Goal: Navigation & Orientation: Find specific page/section

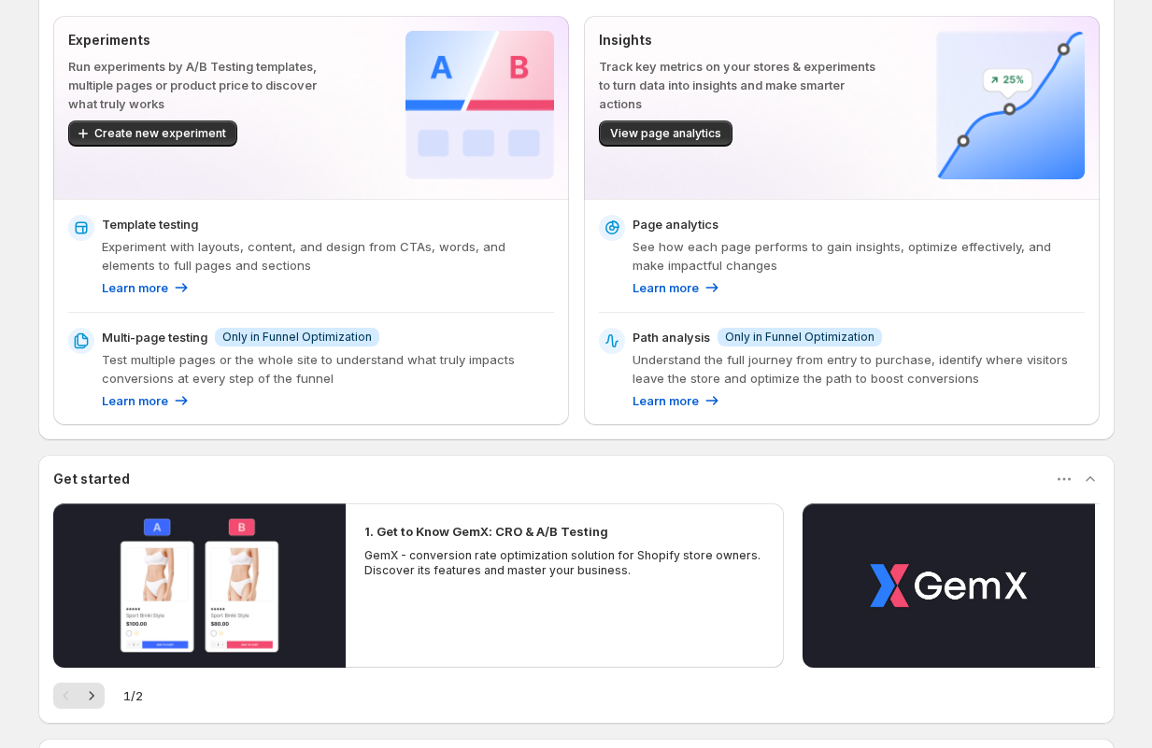
scroll to position [315, 0]
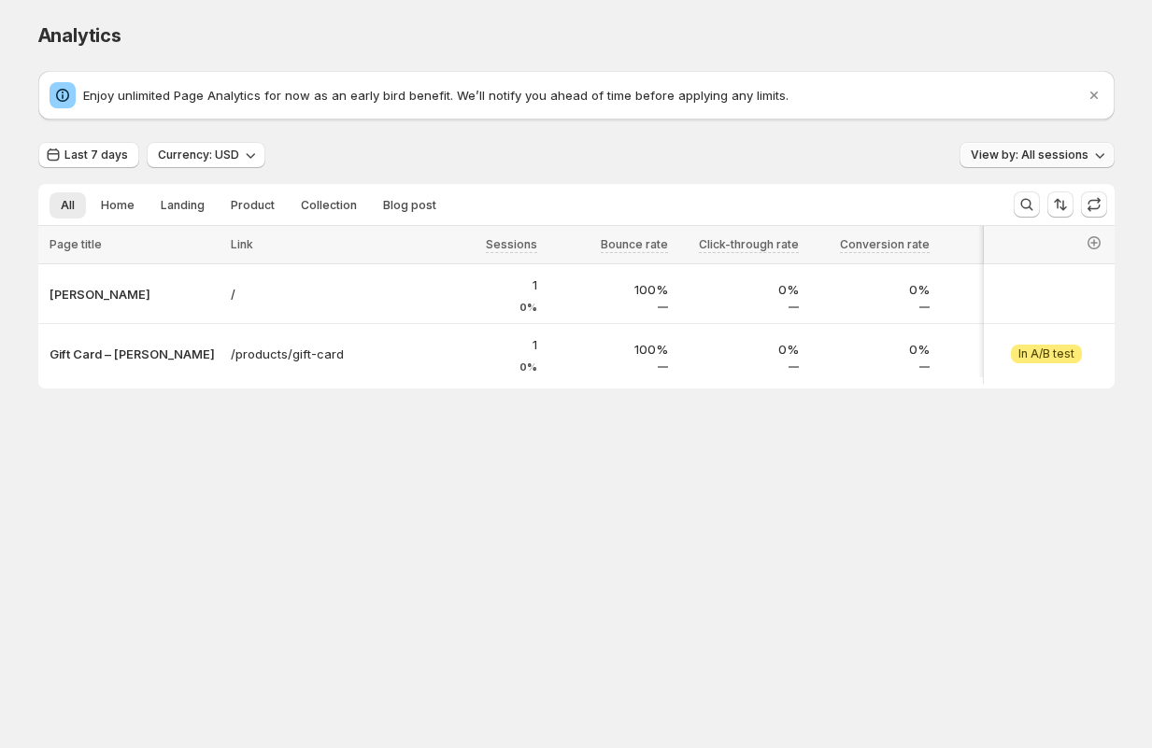
click at [1041, 158] on span "View by: All sessions" at bounding box center [1030, 155] width 118 height 15
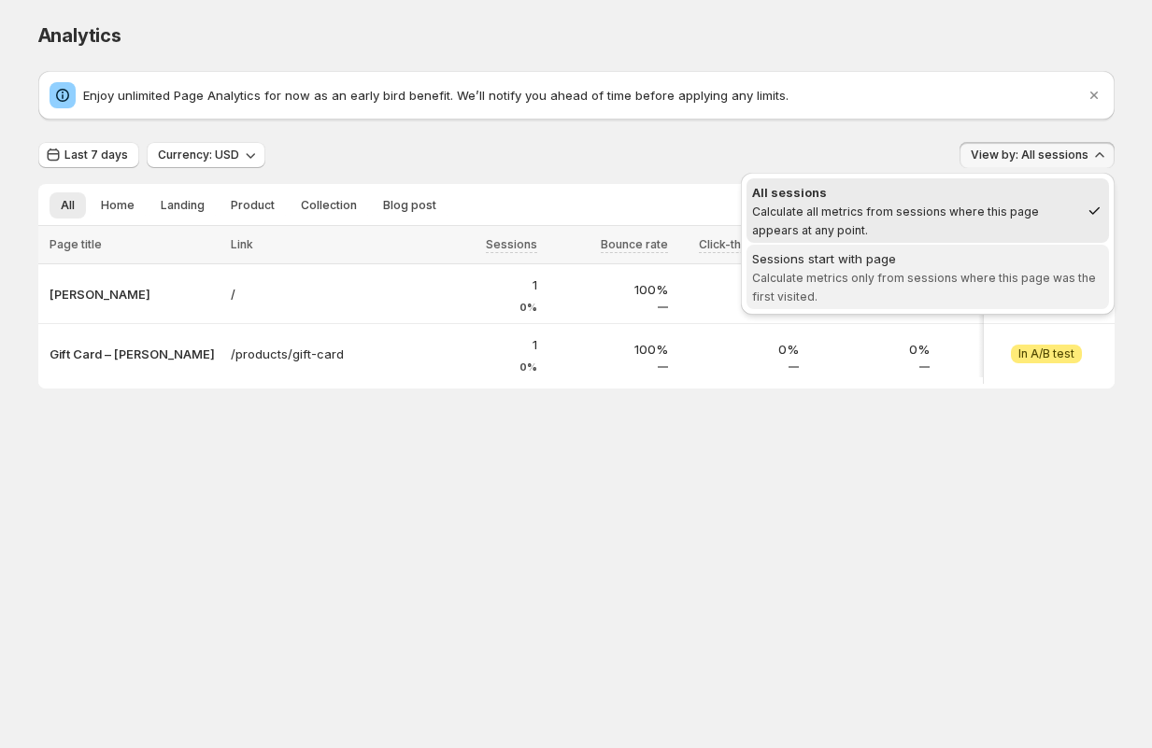
click at [1027, 264] on div "Sessions start with page" at bounding box center [927, 258] width 351 height 19
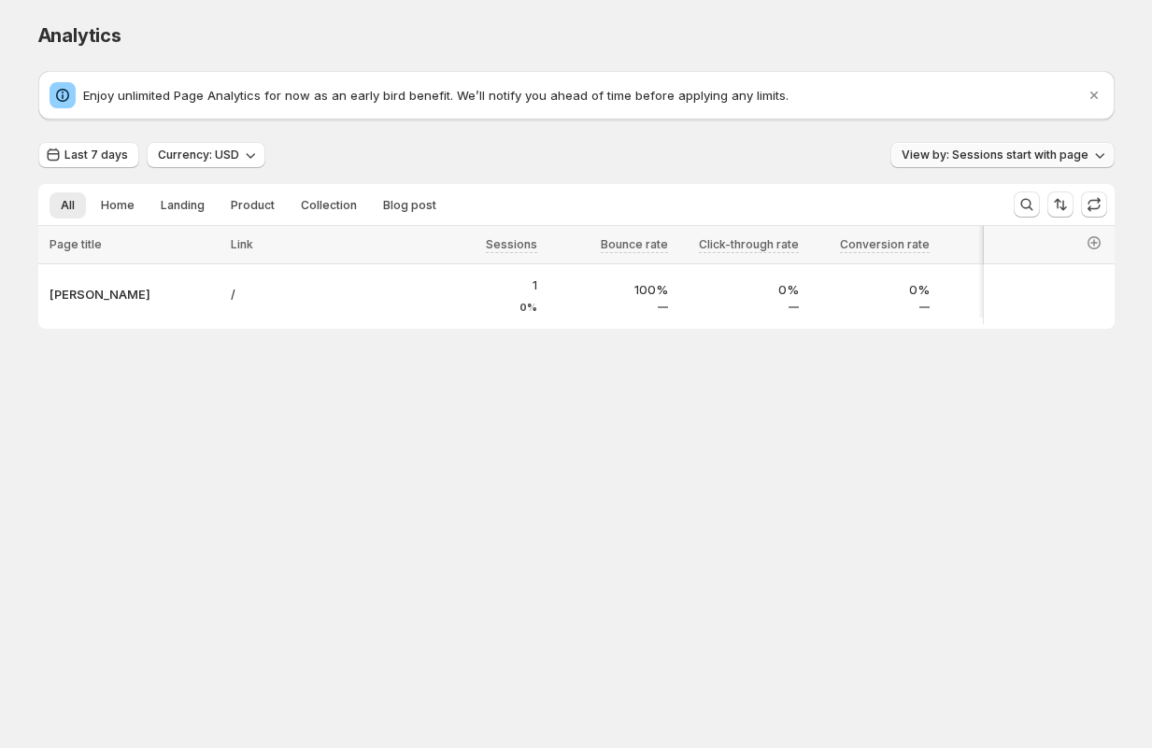
click at [1045, 154] on span "View by: Sessions start with page" at bounding box center [994, 155] width 187 height 15
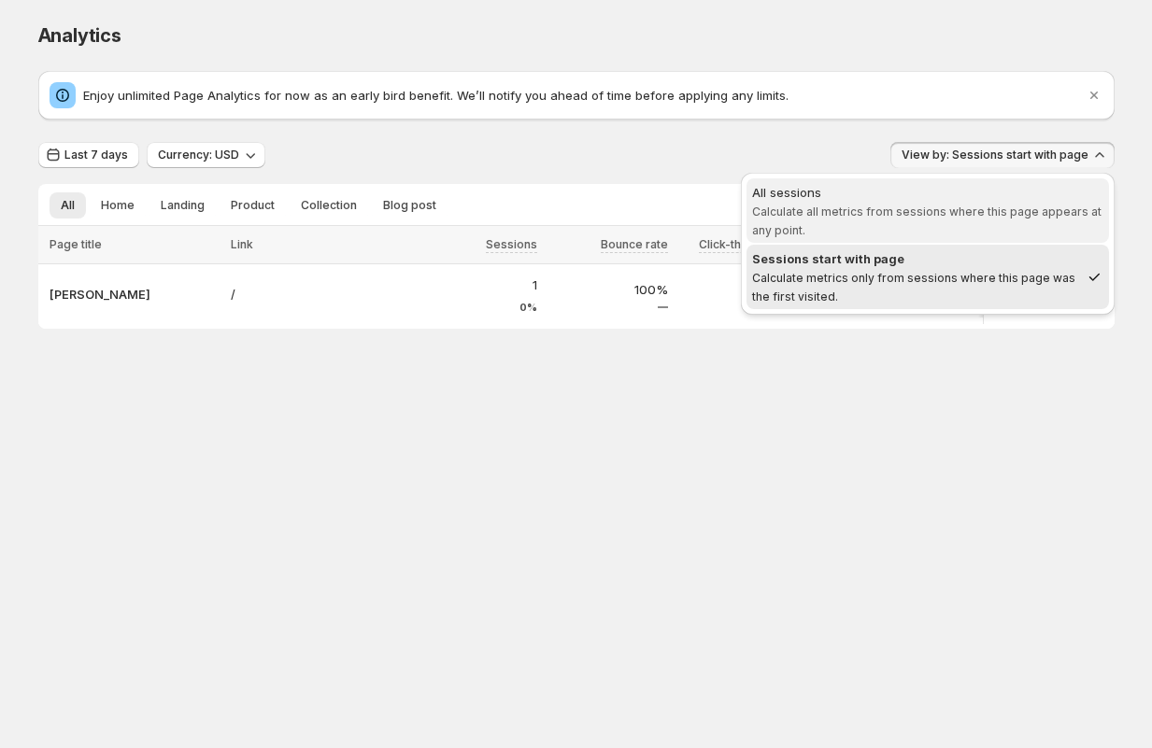
click at [961, 217] on span "Calculate all metrics from sessions where this page appears at any point." at bounding box center [926, 221] width 349 height 33
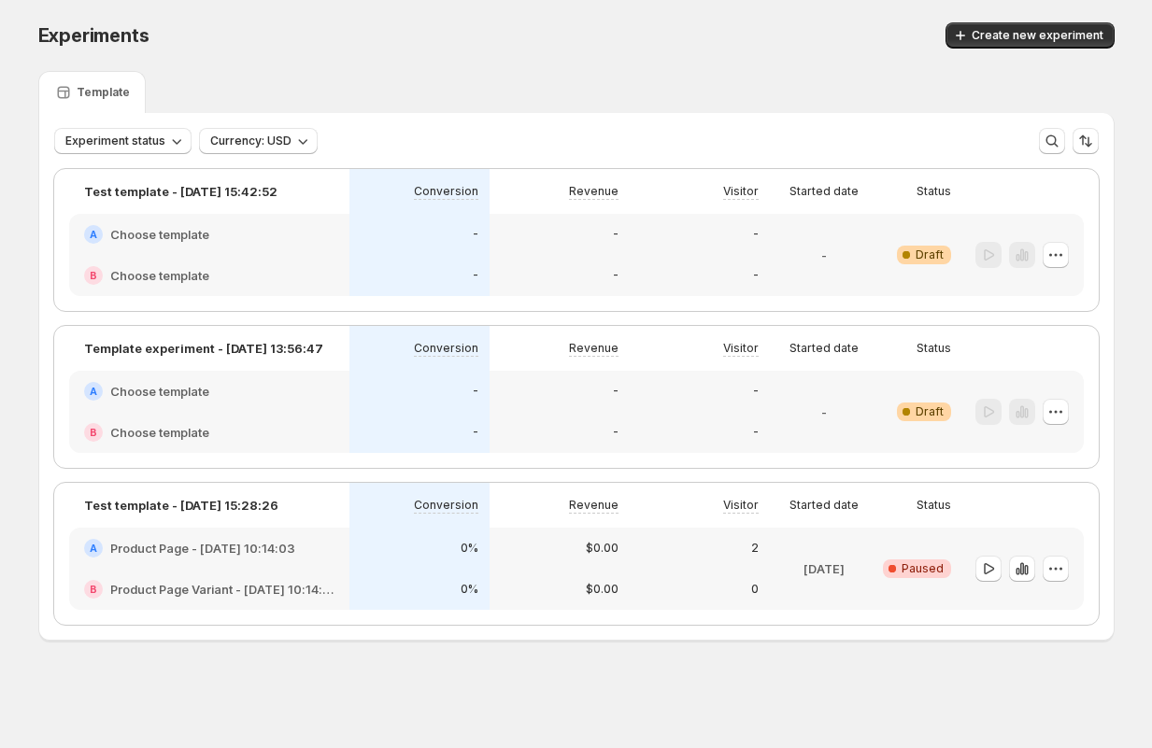
click at [426, 88] on div "Template" at bounding box center [576, 92] width 1076 height 42
click at [297, 141] on icon "button" at bounding box center [302, 141] width 19 height 19
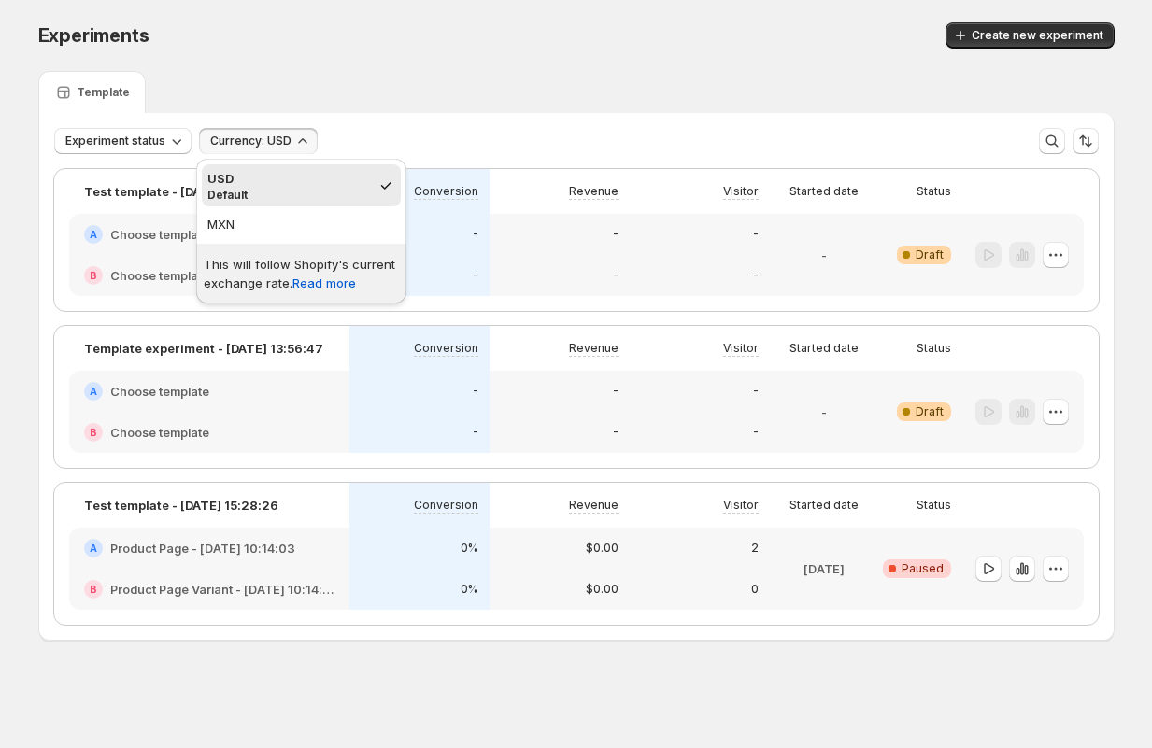
click at [351, 65] on div "Experiments. This page is ready Experiments Create new experiment" at bounding box center [576, 35] width 1076 height 71
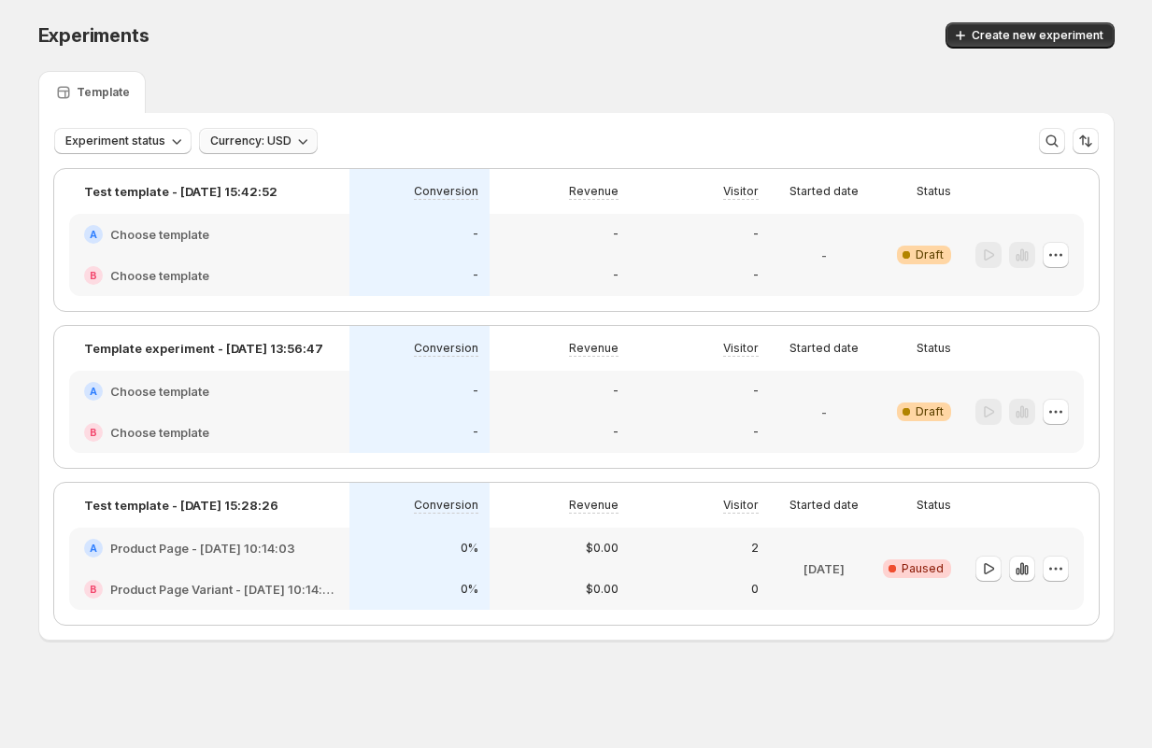
click at [277, 136] on span "Currency: USD" at bounding box center [250, 141] width 81 height 15
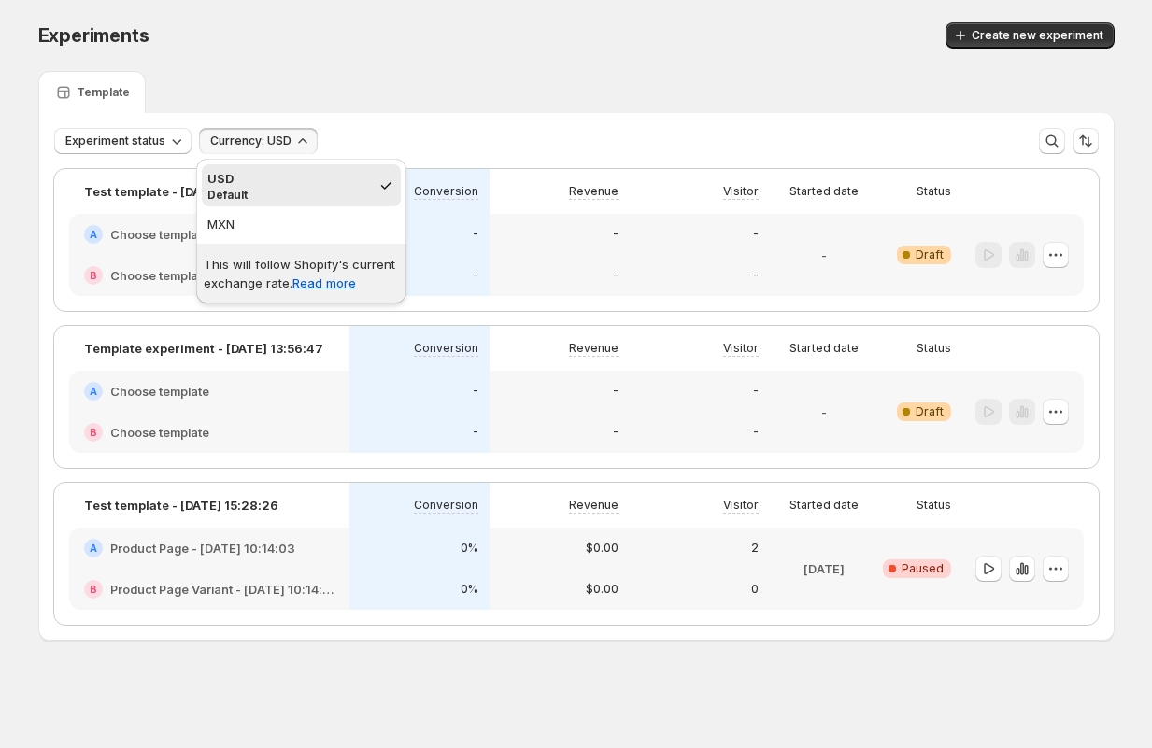
click at [363, 76] on div "Template" at bounding box center [576, 92] width 1076 height 42
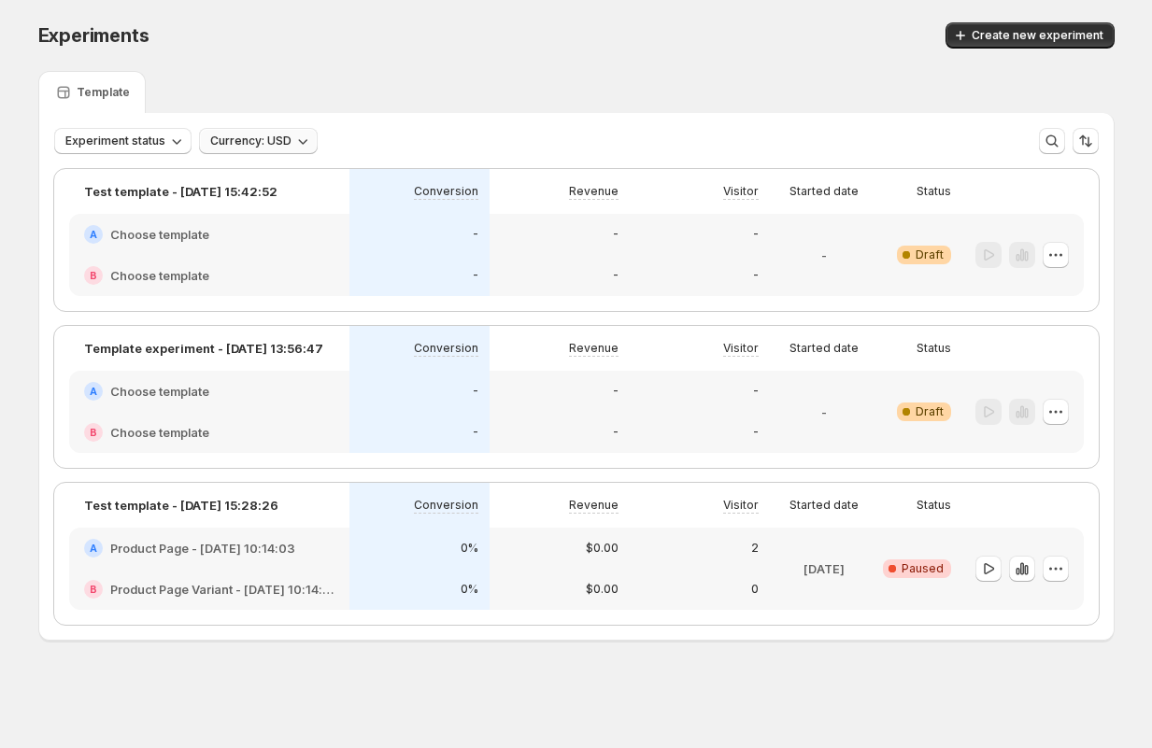
click at [278, 136] on span "Currency: USD" at bounding box center [250, 141] width 81 height 15
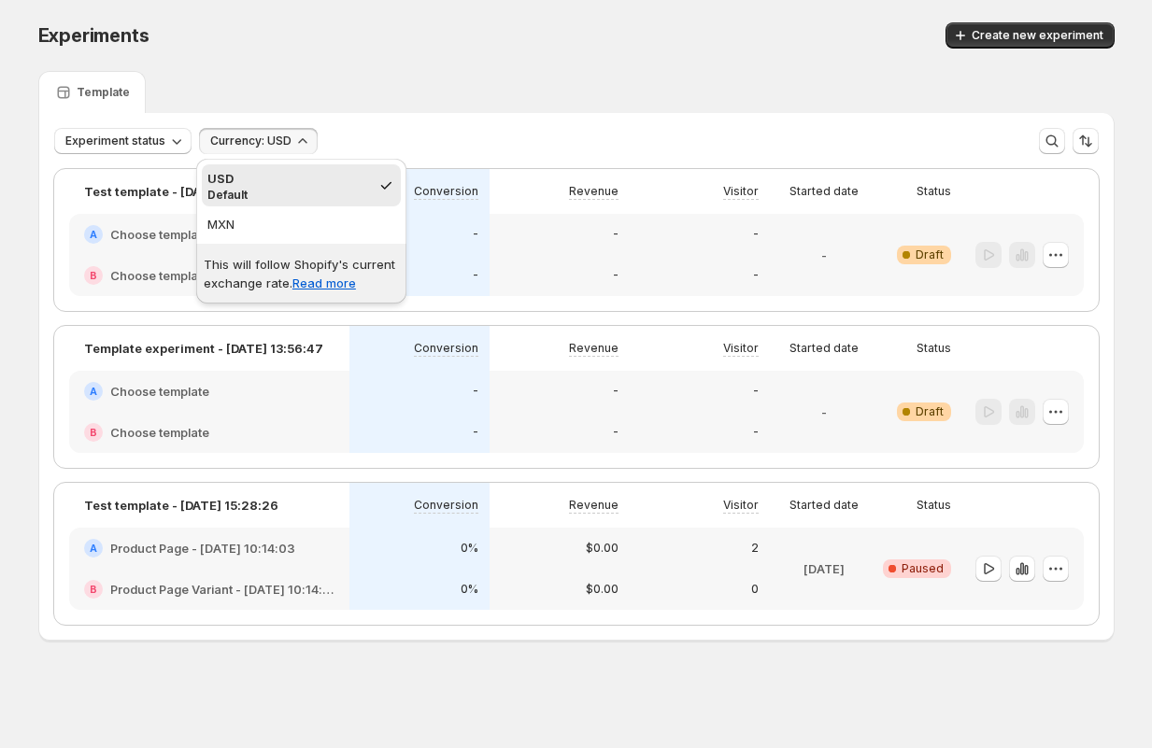
click at [388, 47] on div "Experiments" at bounding box center [289, 35] width 502 height 26
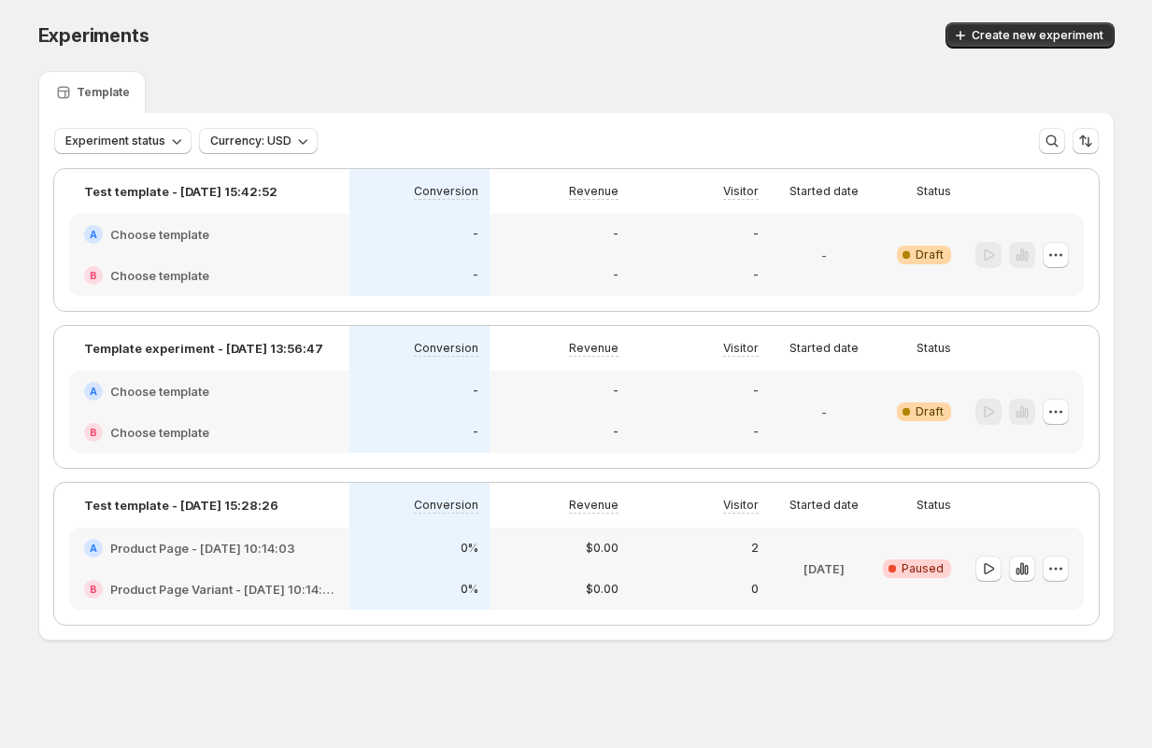
click at [293, 140] on icon "button" at bounding box center [302, 141] width 19 height 19
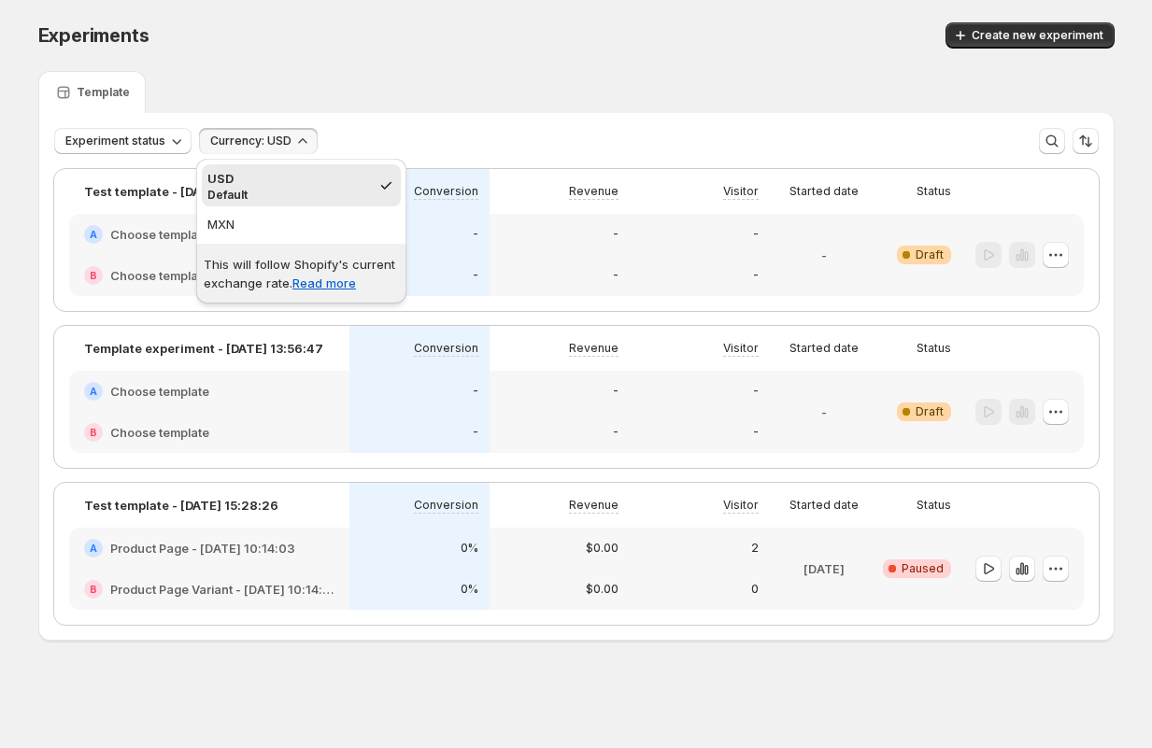
click at [390, 87] on div "Template" at bounding box center [576, 92] width 1076 height 42
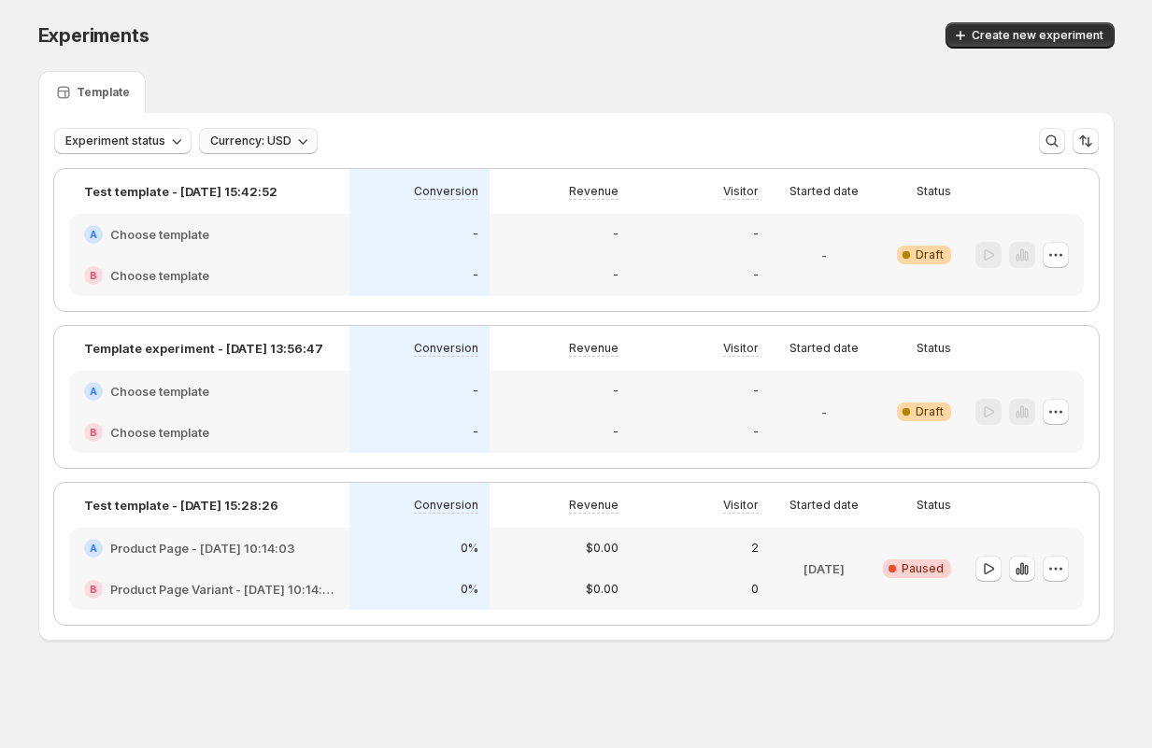
click at [259, 136] on span "Currency: USD" at bounding box center [250, 141] width 81 height 15
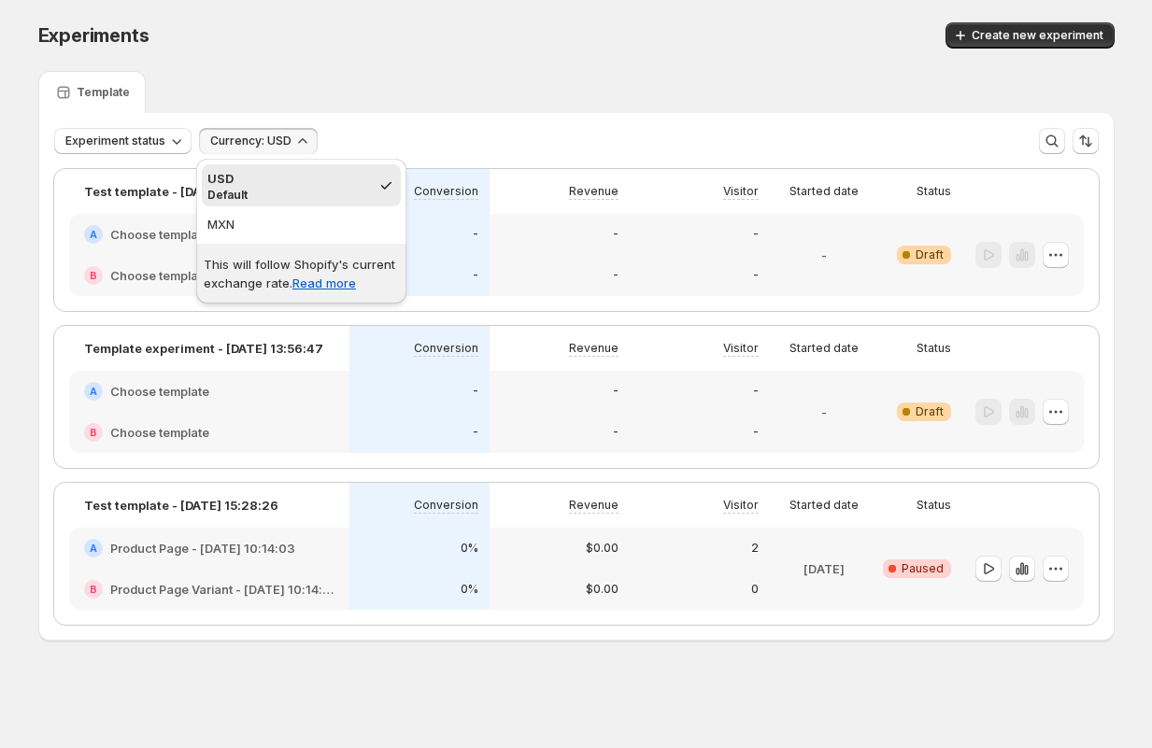
click at [348, 78] on div "Template" at bounding box center [576, 92] width 1076 height 42
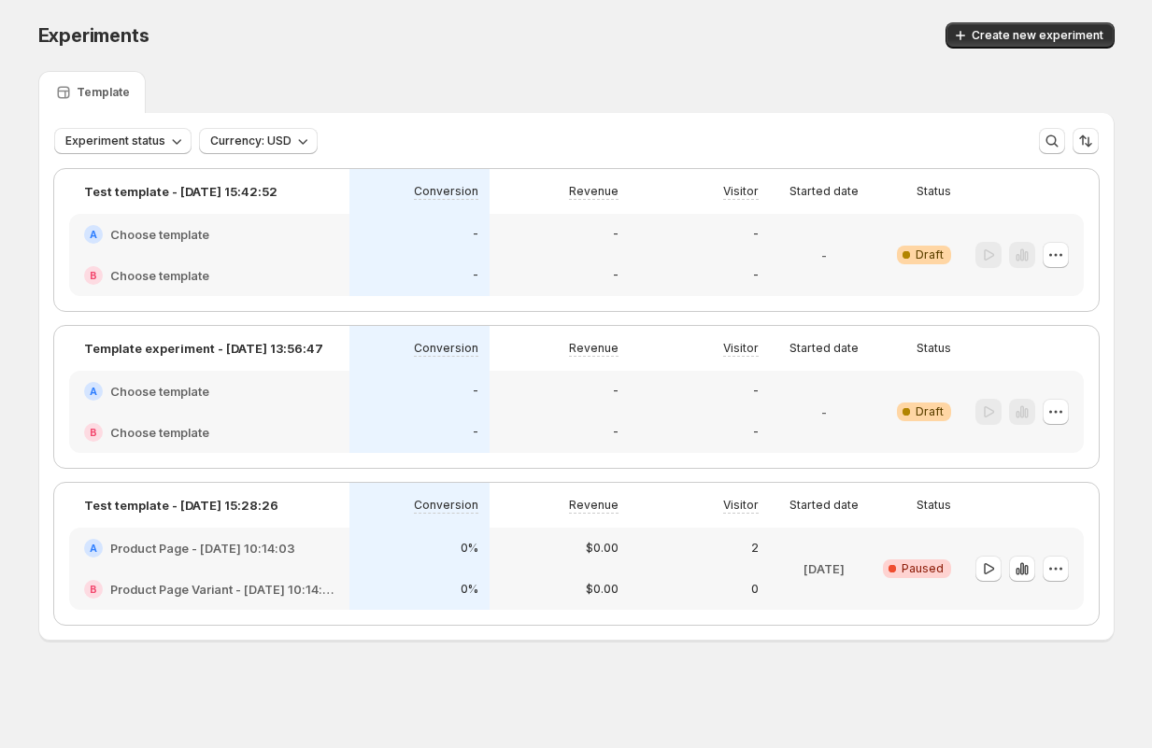
click at [302, 141] on icon "button" at bounding box center [302, 142] width 9 height 6
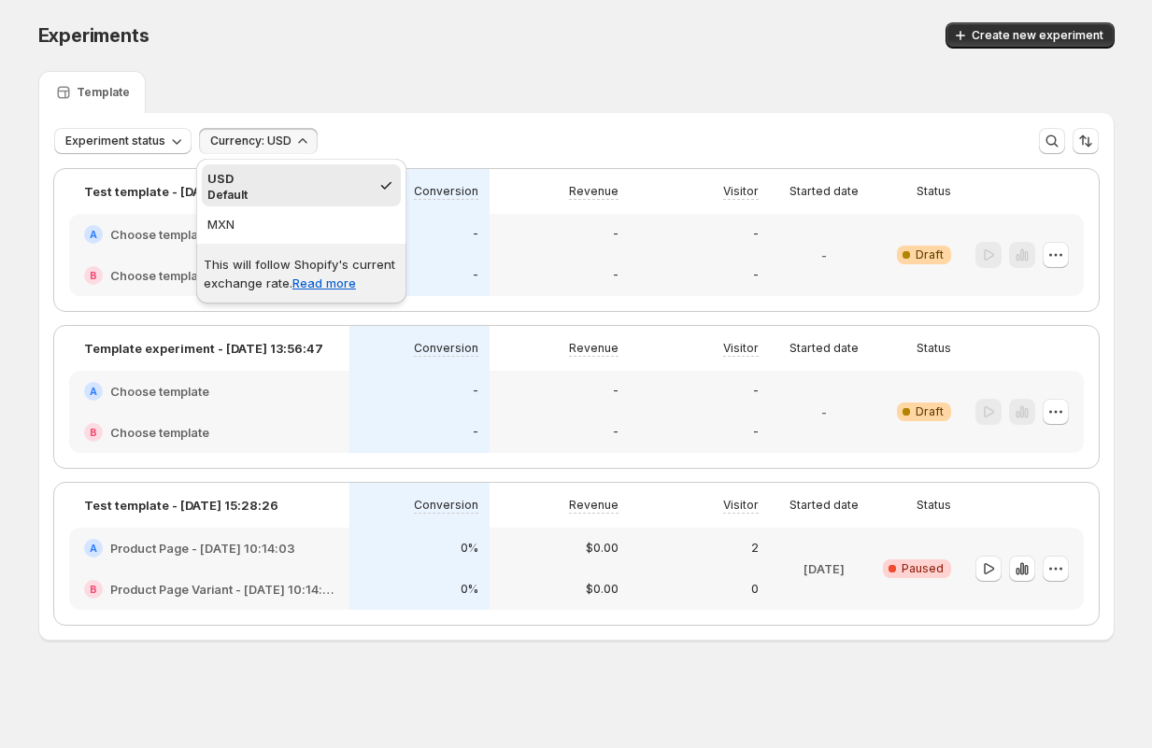
click at [405, 121] on div "Experiment status Currency: USD More views More views Create new view" at bounding box center [576, 133] width 1074 height 41
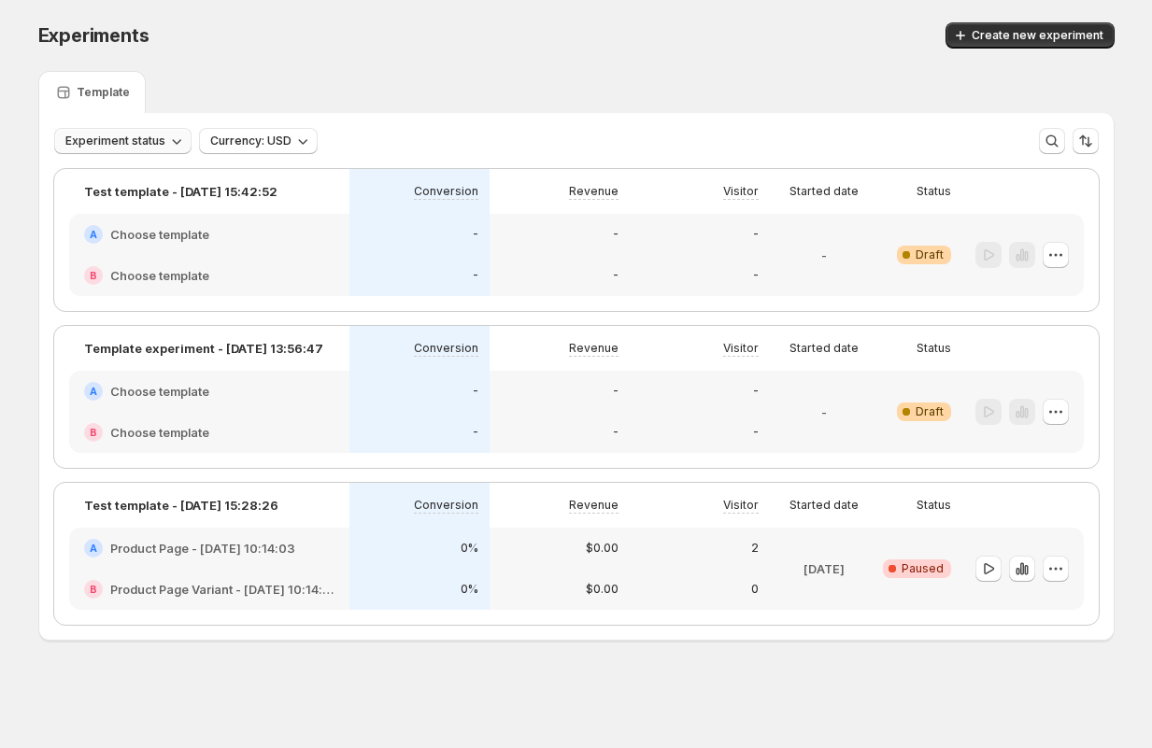
click at [169, 143] on icon "button" at bounding box center [176, 141] width 19 height 19
click at [289, 73] on div "Template" at bounding box center [576, 92] width 1076 height 42
click at [434, 85] on div "Template" at bounding box center [576, 92] width 1076 height 42
click at [276, 136] on span "Currency: USD" at bounding box center [250, 141] width 81 height 15
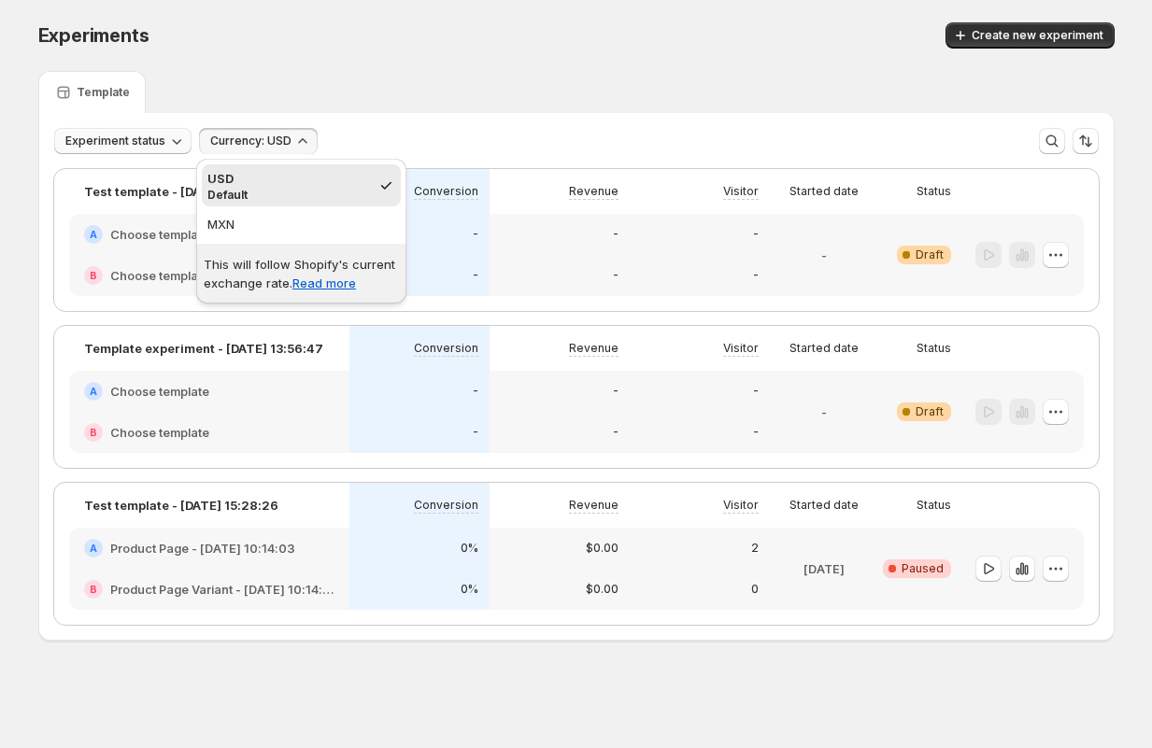
click at [460, 66] on div "Experiments. This page is ready Experiments Create new experiment" at bounding box center [576, 35] width 1076 height 71
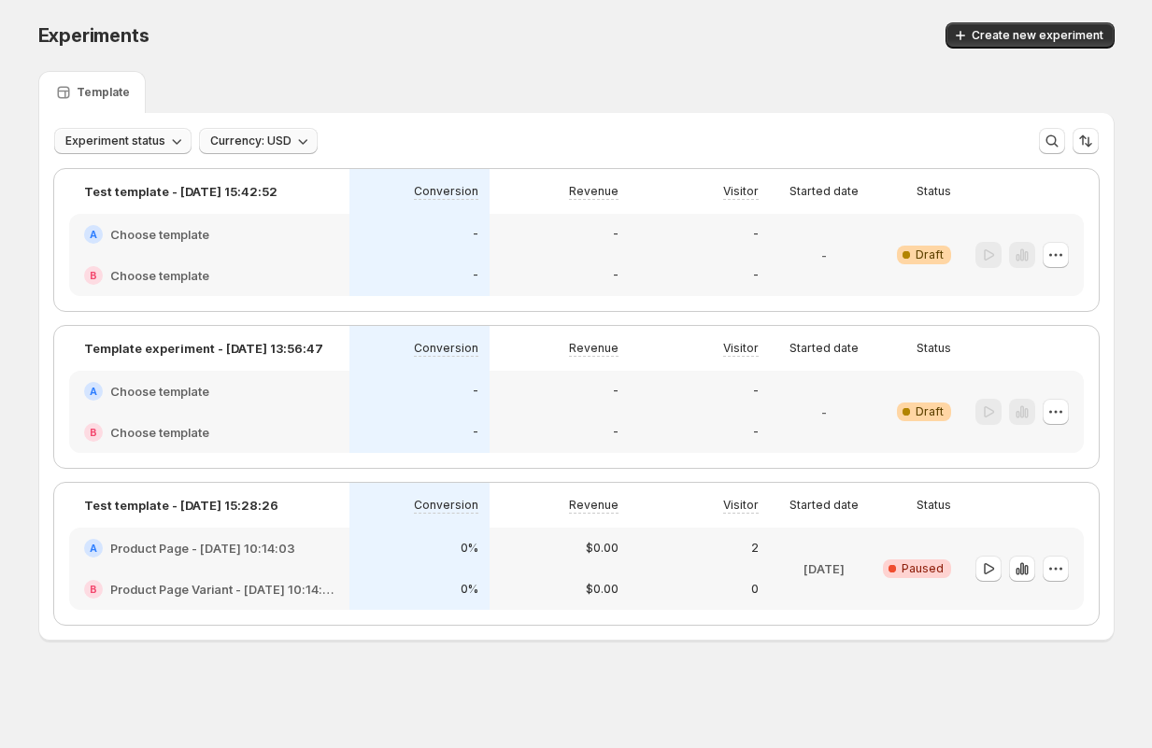
click at [288, 136] on button "Currency: USD" at bounding box center [258, 141] width 119 height 26
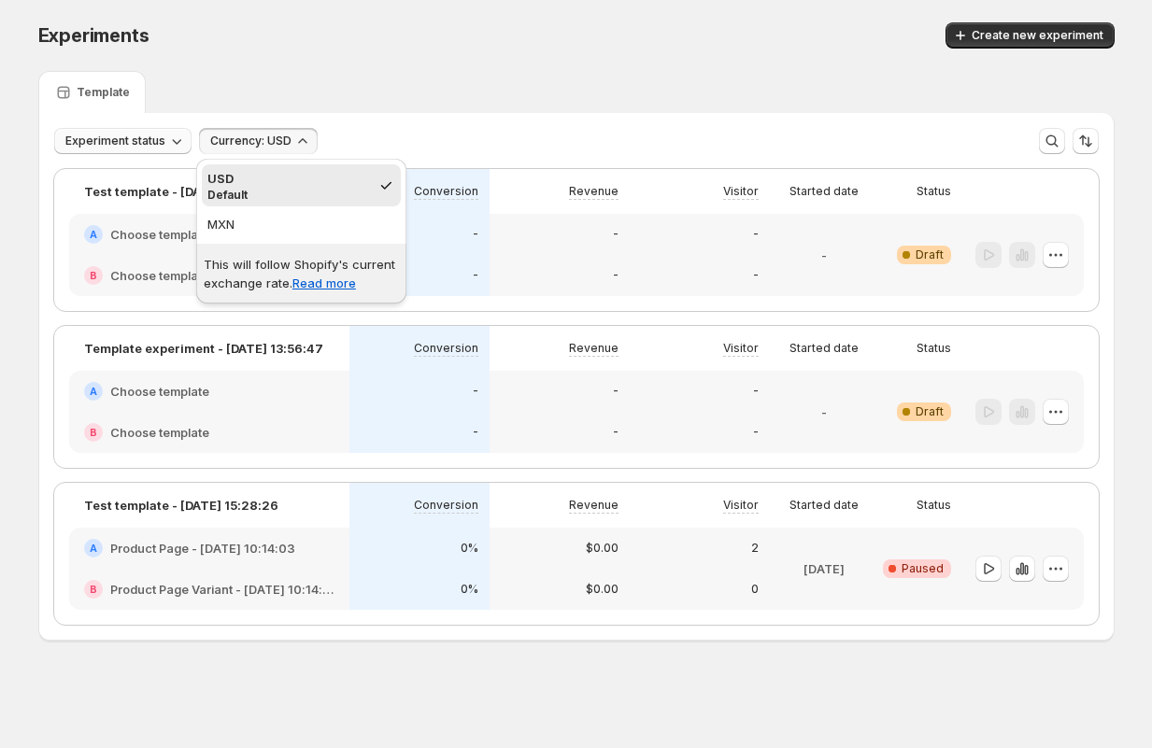
click at [324, 63] on div "Experiments. This page is ready Experiments Create new experiment" at bounding box center [576, 35] width 1076 height 71
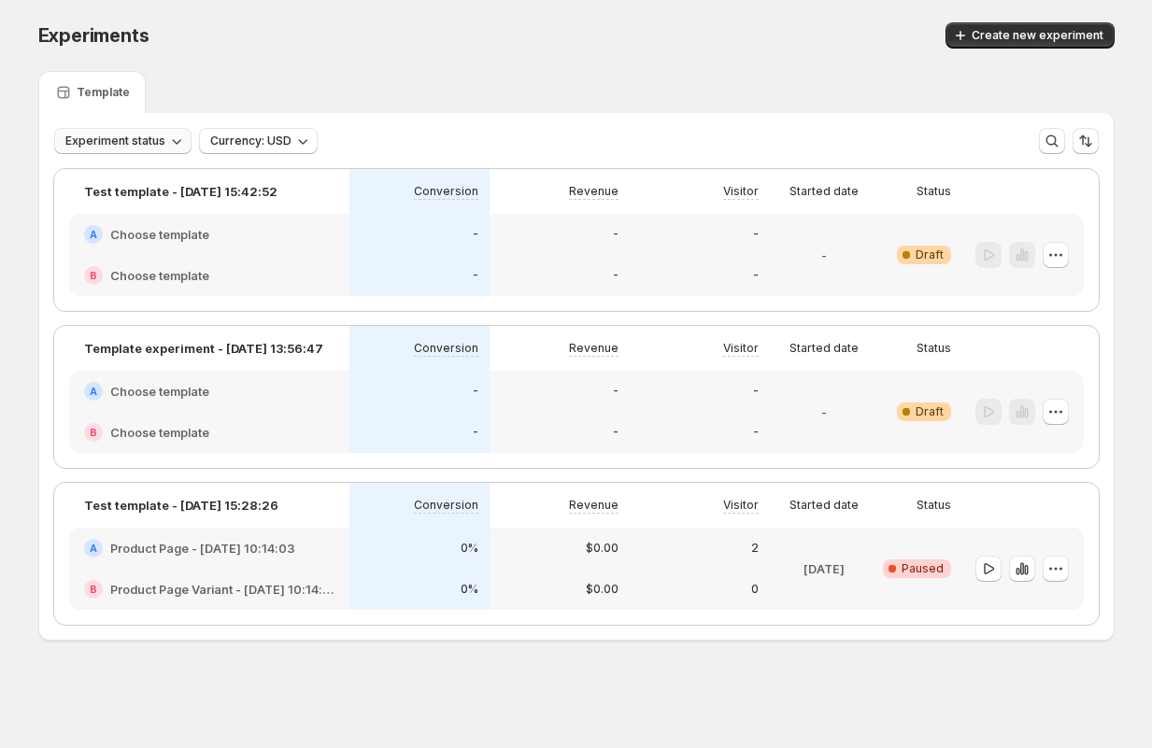
click at [141, 145] on span "Experiment status" at bounding box center [115, 141] width 100 height 15
click at [336, 73] on div "Template" at bounding box center [576, 92] width 1076 height 42
click at [151, 141] on span "Experiment status" at bounding box center [115, 141] width 100 height 15
click at [285, 143] on span "Currency: USD" at bounding box center [250, 141] width 81 height 15
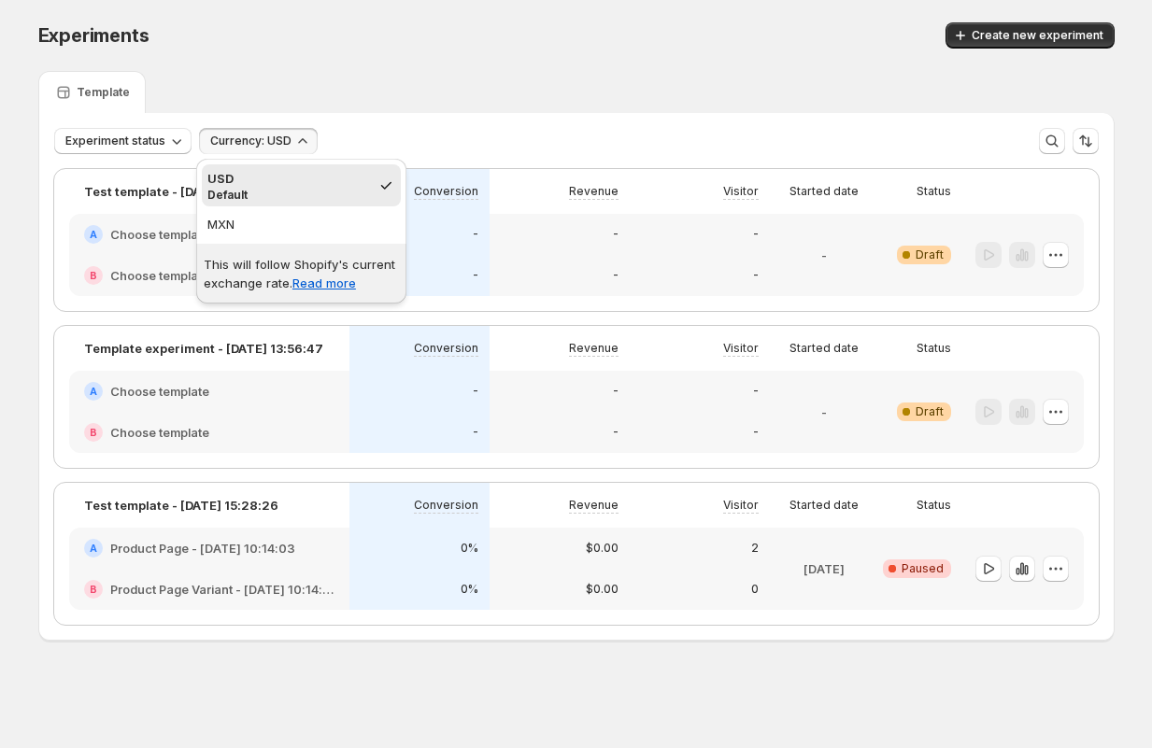
click at [186, 84] on div "Template" at bounding box center [576, 92] width 1076 height 42
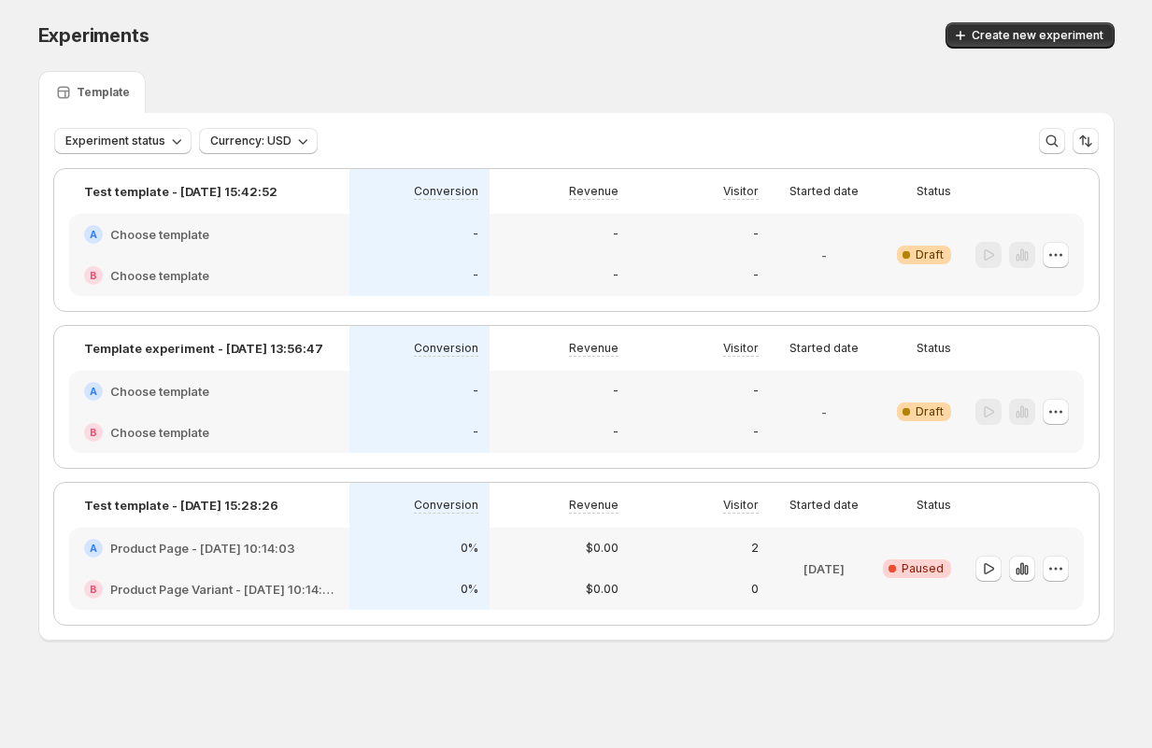
click at [125, 157] on div "Test template - May 30, 15:42:52 Conversion Revenue Visitor Started date Status…" at bounding box center [576, 397] width 1074 height 486
click at [151, 141] on span "Experiment status" at bounding box center [115, 141] width 100 height 15
click at [291, 80] on div "Template" at bounding box center [576, 92] width 1076 height 42
click at [335, 104] on div "Template" at bounding box center [576, 92] width 1076 height 42
click at [425, 119] on div "Experiment status Currency: USD More views More views Create new view" at bounding box center [576, 133] width 1074 height 41
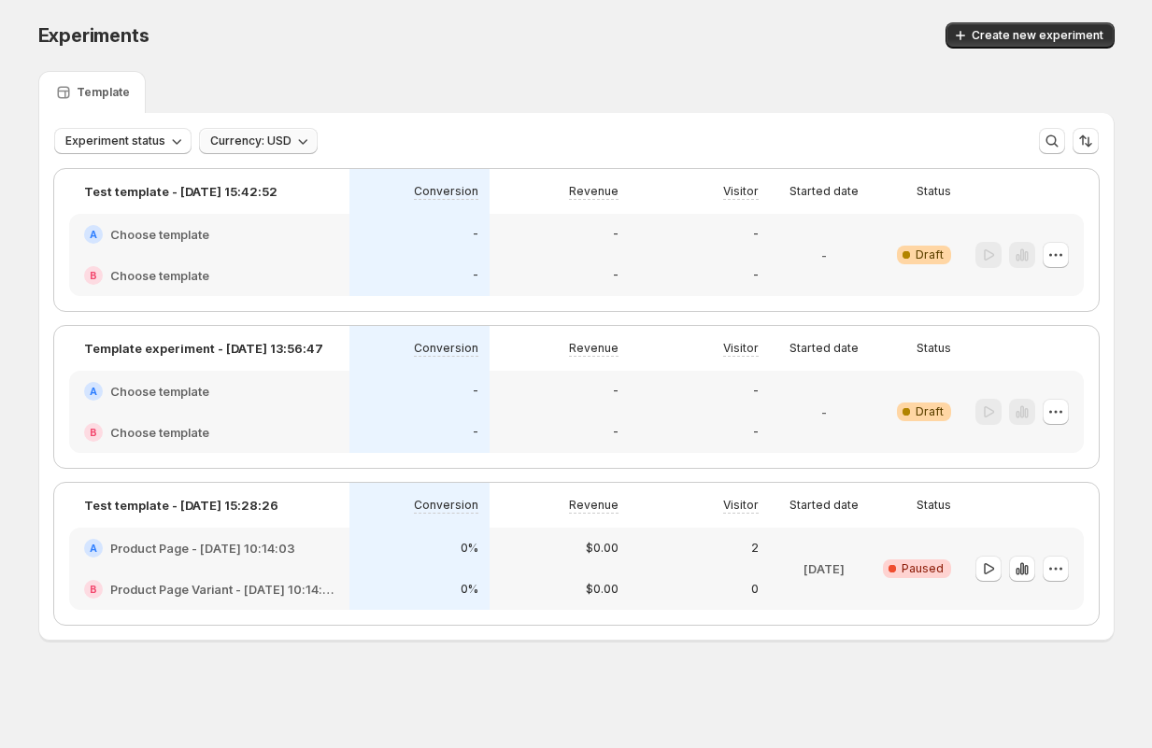
click at [275, 141] on span "Currency: USD" at bounding box center [250, 141] width 81 height 15
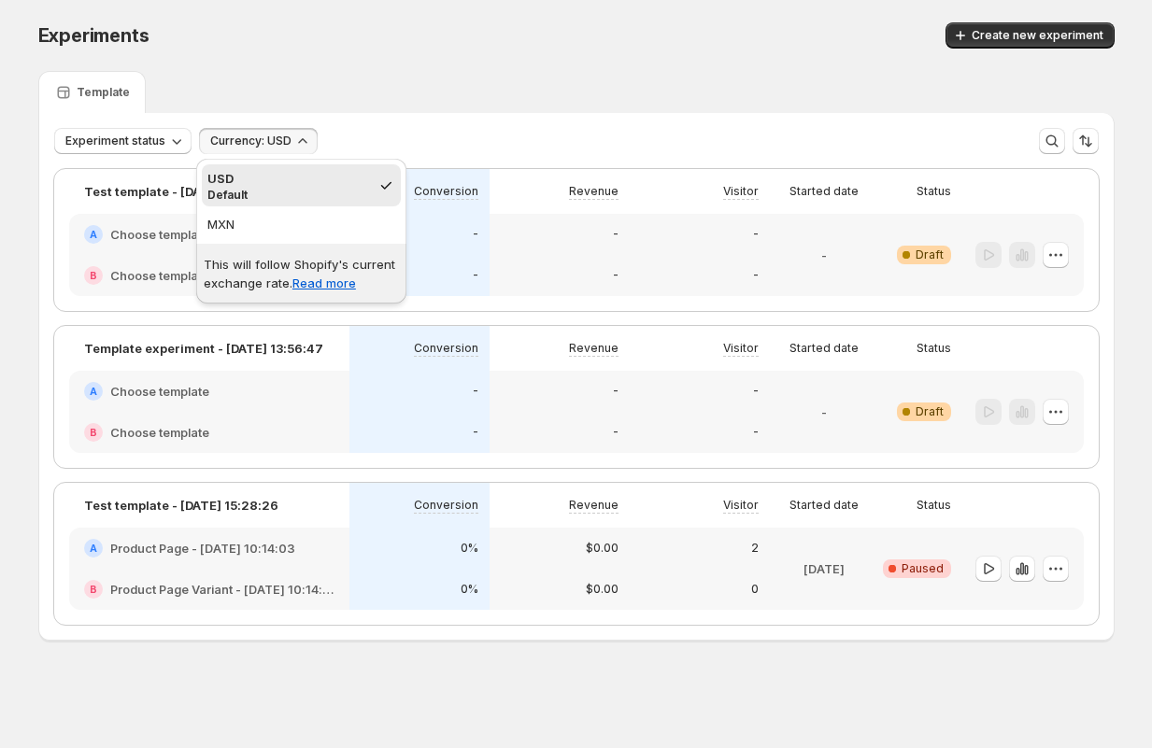
click at [409, 53] on div "Experiments. This page is ready Experiments Create new experiment" at bounding box center [576, 35] width 1076 height 71
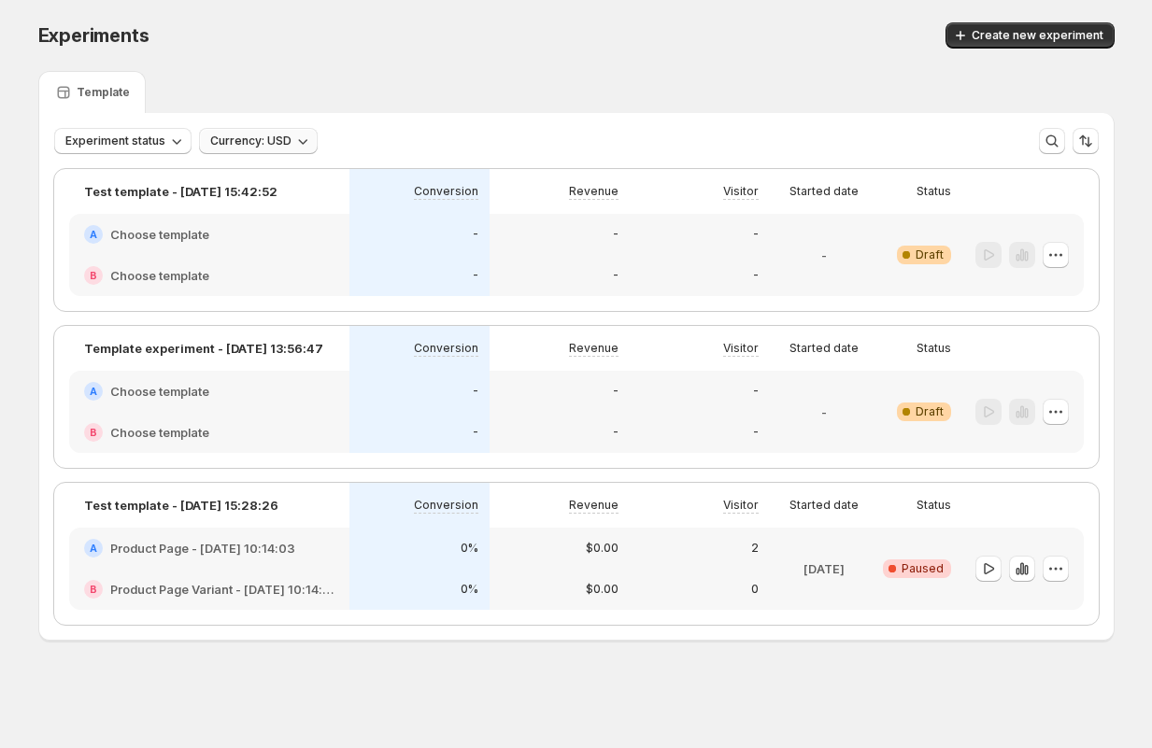
click at [277, 136] on span "Currency: USD" at bounding box center [250, 141] width 81 height 15
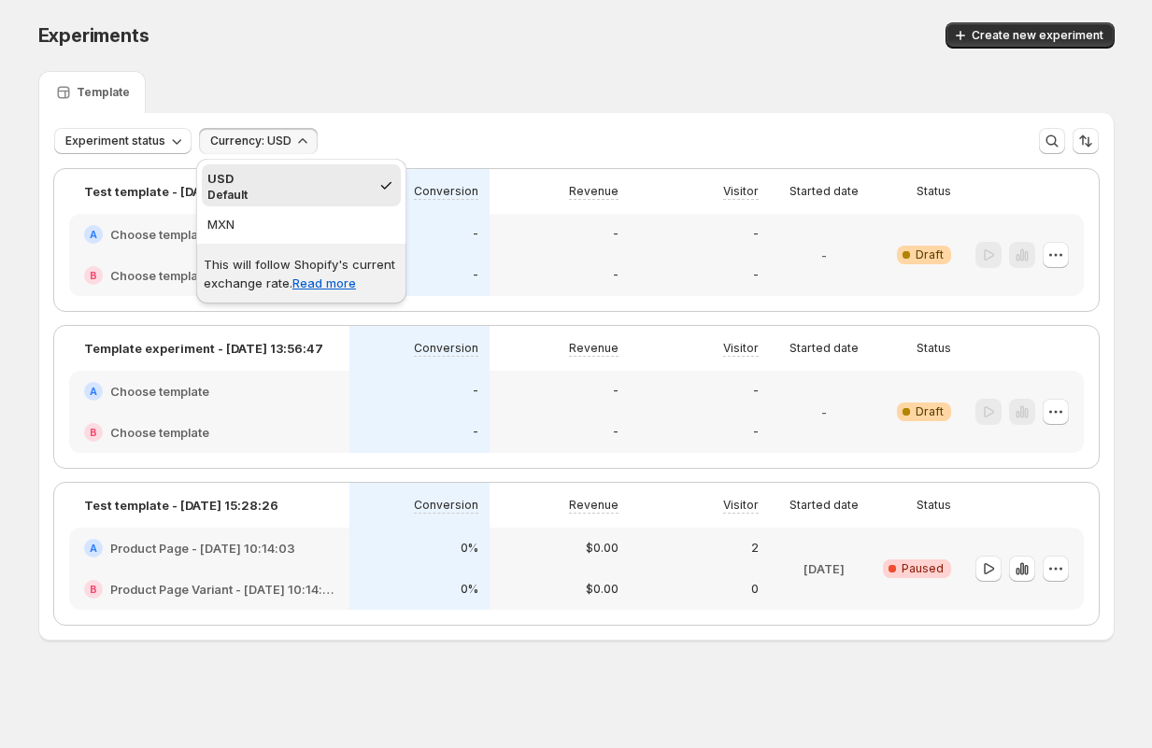
click at [263, 54] on div "Experiments. This page is ready Experiments Create new experiment" at bounding box center [576, 35] width 1076 height 71
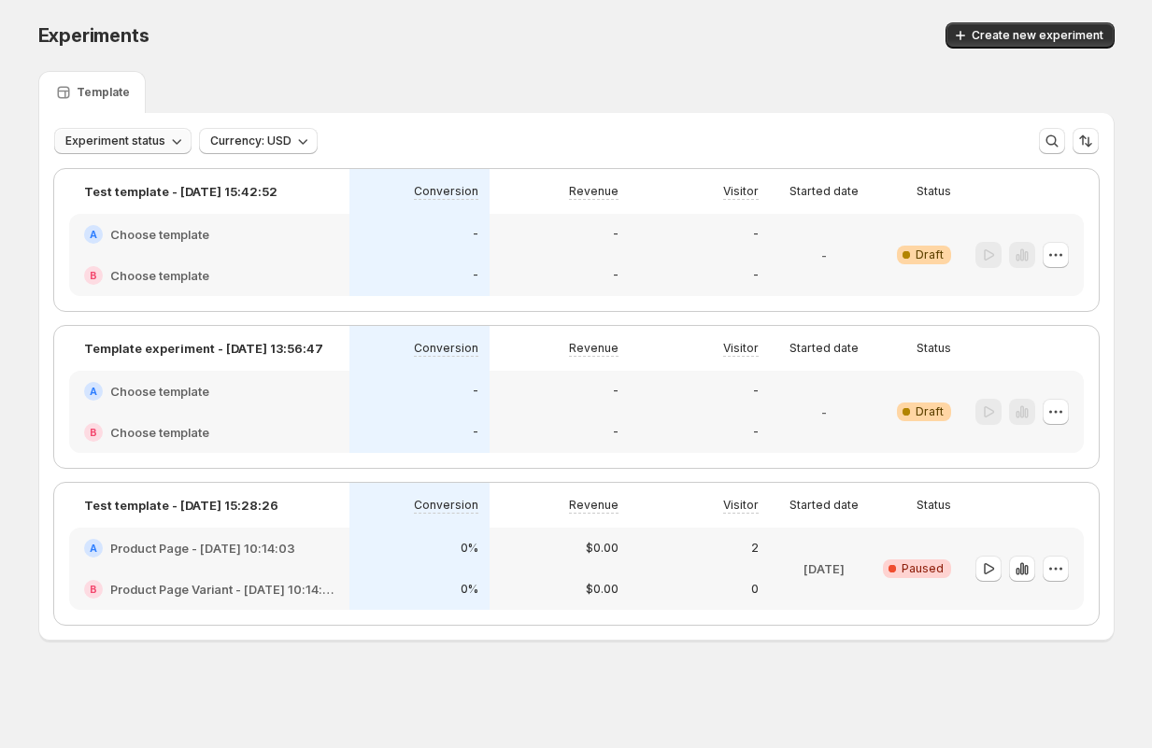
click at [122, 152] on button "Experiment status" at bounding box center [122, 141] width 137 height 26
click at [302, 75] on div "Template" at bounding box center [576, 92] width 1076 height 42
click at [136, 149] on div "Test template - May 30, 15:42:52" at bounding box center [178, 161] width 206 height 41
click at [229, 98] on div "Template" at bounding box center [576, 92] width 1076 height 42
click at [374, 58] on div "Experiments. This page is ready Experiments Create new experiment" at bounding box center [576, 35] width 1076 height 71
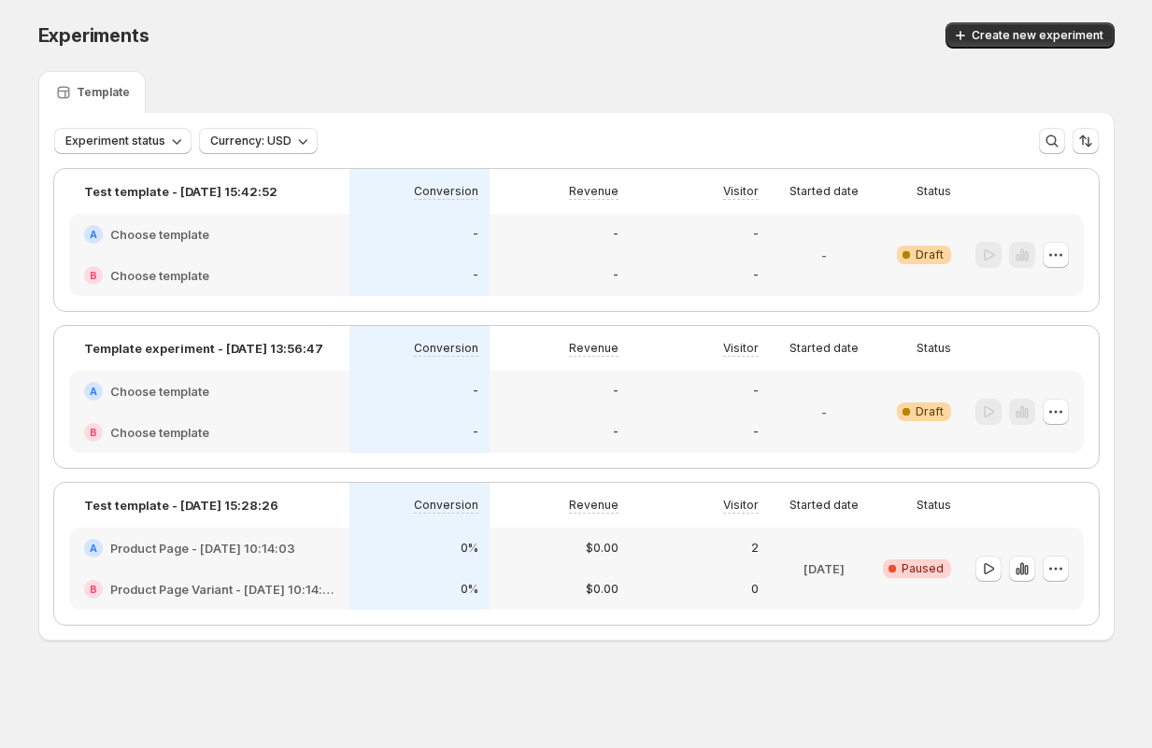
click at [359, 107] on div "Template" at bounding box center [576, 92] width 1076 height 42
